Goal: Information Seeking & Learning: Learn about a topic

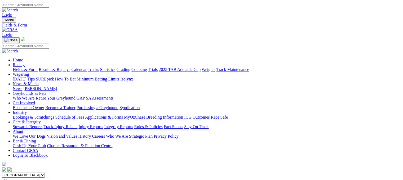
click at [63, 67] on link "Results & Replays" at bounding box center [55, 69] width 32 height 5
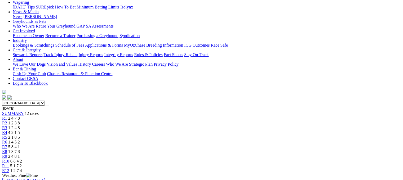
scroll to position [77, 0]
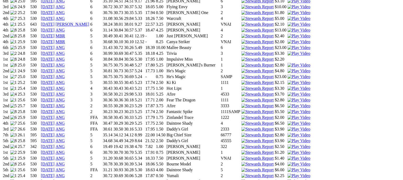
scroll to position [488, 0]
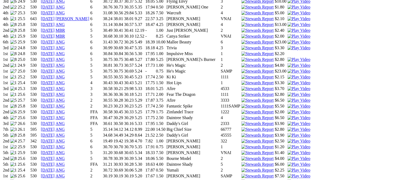
click at [55, 174] on link "21 Aug 25" at bounding box center [48, 176] width 14 height 5
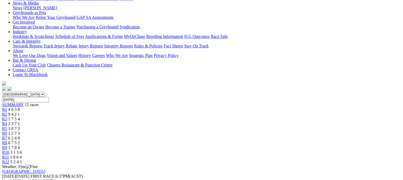
scroll to position [82, 0]
